Goal: Information Seeking & Learning: Learn about a topic

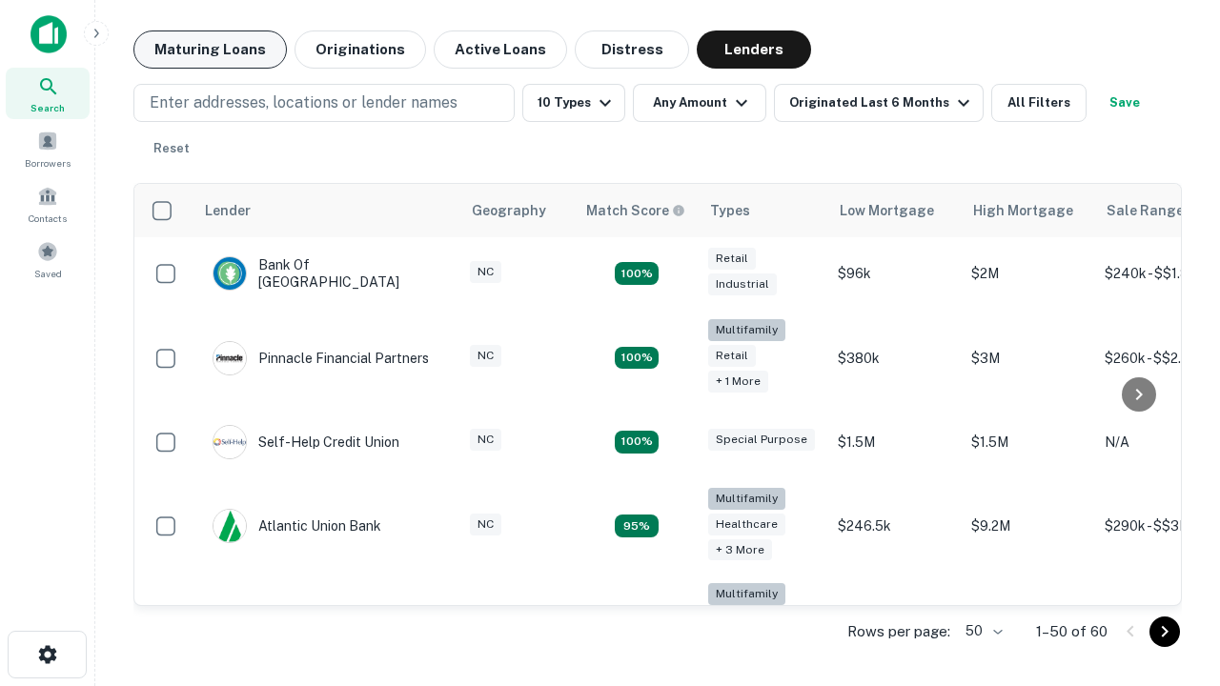
click at [210, 50] on button "Maturing Loans" at bounding box center [209, 50] width 153 height 38
